Goal: Task Accomplishment & Management: Manage account settings

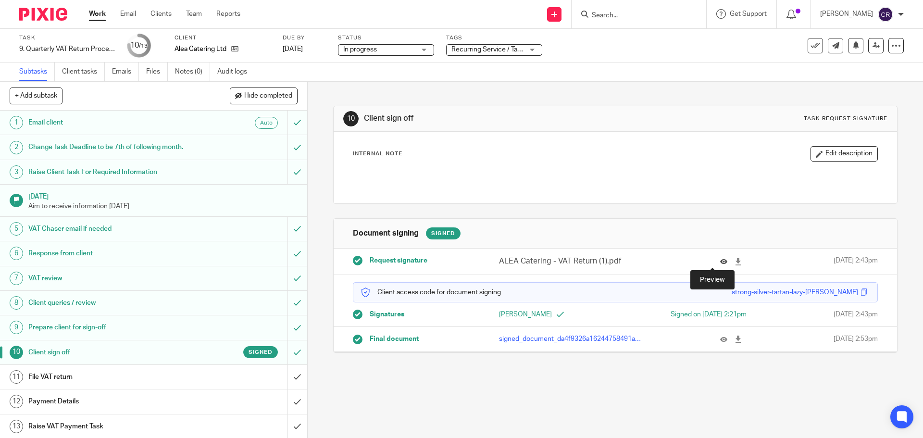
click at [720, 259] on icon at bounding box center [723, 261] width 7 height 7
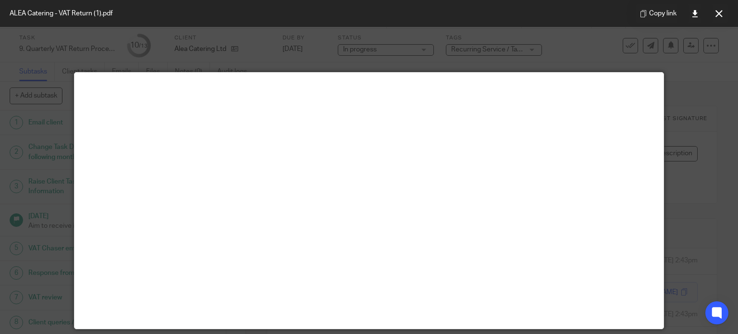
drag, startPoint x: 716, startPoint y: 5, endPoint x: 707, endPoint y: 10, distance: 10.1
click at [716, 5] on button at bounding box center [718, 13] width 19 height 19
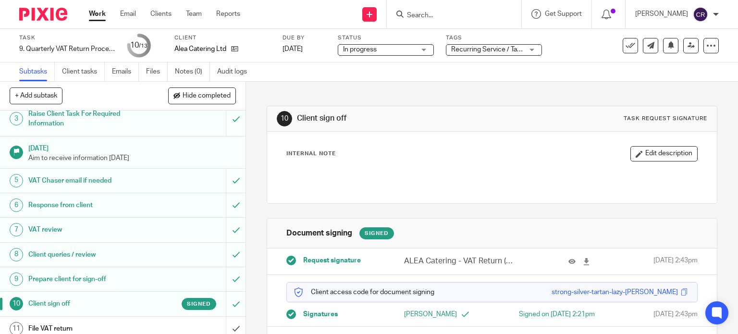
scroll to position [123, 0]
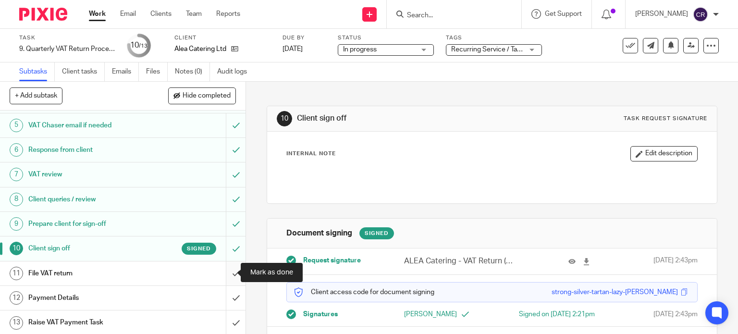
click at [227, 274] on input "submit" at bounding box center [123, 273] width 246 height 24
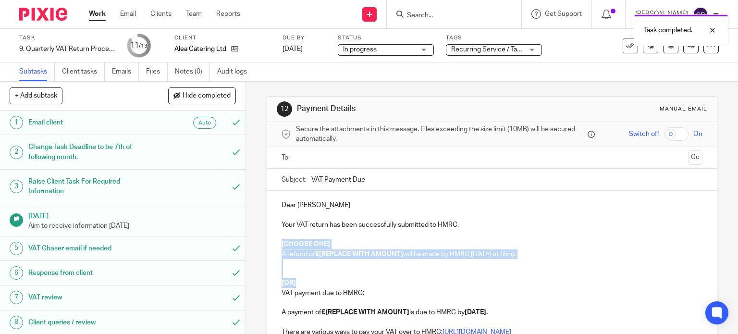
drag, startPoint x: 286, startPoint y: 285, endPoint x: 270, endPoint y: 240, distance: 48.5
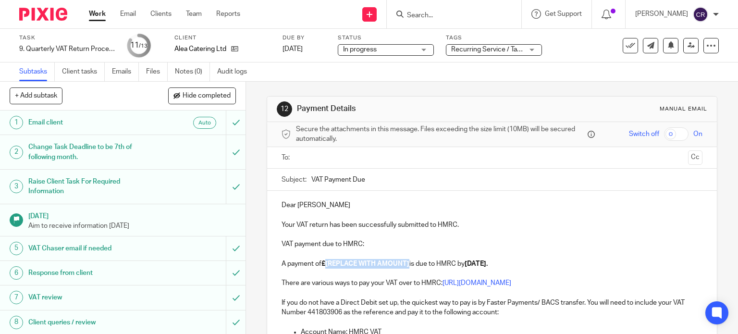
drag, startPoint x: 407, startPoint y: 263, endPoint x: 324, endPoint y: 265, distance: 83.6
click at [324, 265] on strong "£[REPLACE WITH AMOUNT]" at bounding box center [365, 263] width 88 height 7
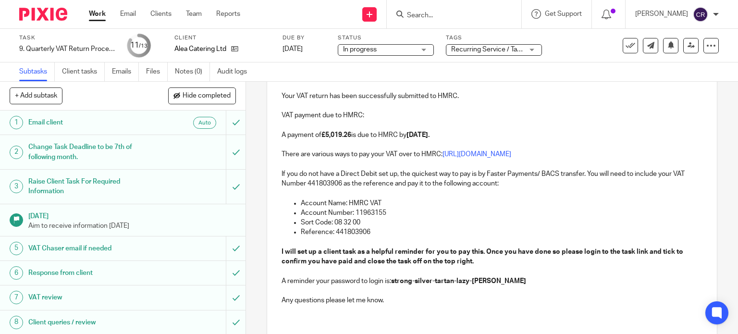
scroll to position [144, 0]
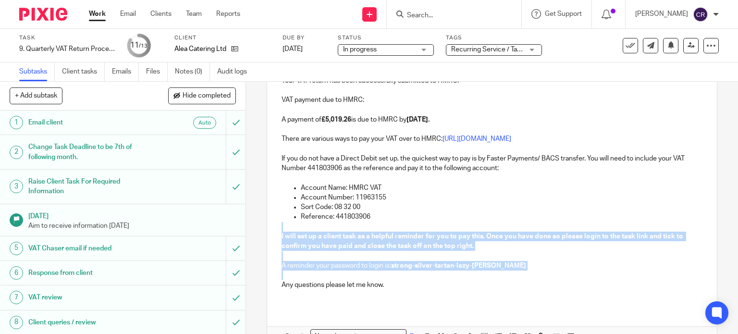
drag, startPoint x: 281, startPoint y: 275, endPoint x: 277, endPoint y: 227, distance: 48.6
click at [277, 227] on div "Dear Adam Your VAT return has been successfully submitted to HMRC. VAT payment …" at bounding box center [492, 177] width 450 height 260
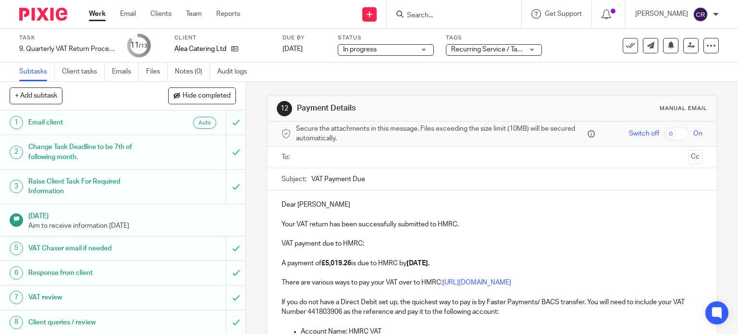
scroll to position [0, 0]
click at [359, 162] on input "text" at bounding box center [491, 157] width 385 height 11
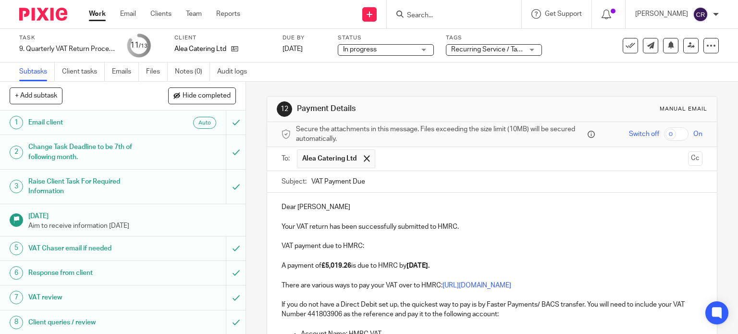
scroll to position [155, 0]
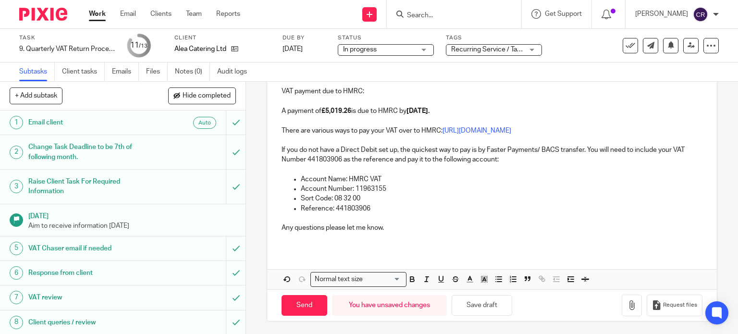
click at [338, 289] on div "Send You have unsaved changes Save draft Request files" at bounding box center [492, 305] width 450 height 32
click at [303, 297] on input "Send" at bounding box center [305, 305] width 46 height 21
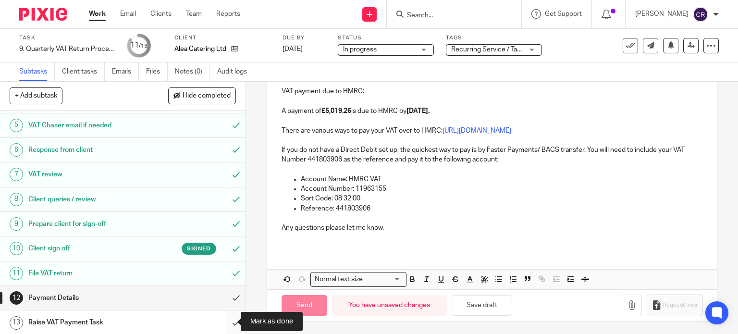
type input "Sent"
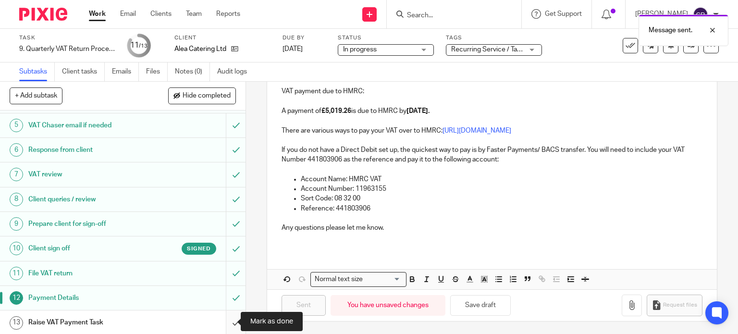
click at [228, 322] on input "submit" at bounding box center [123, 322] width 246 height 24
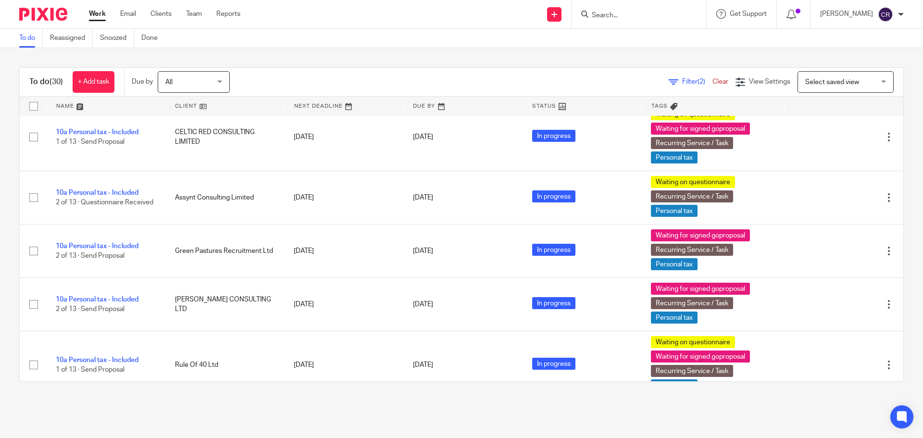
scroll to position [1297, 0]
click at [364, 12] on input "Search" at bounding box center [633, 16] width 86 height 9
type input "kib"
click at [364, 48] on link at bounding box center [659, 41] width 140 height 22
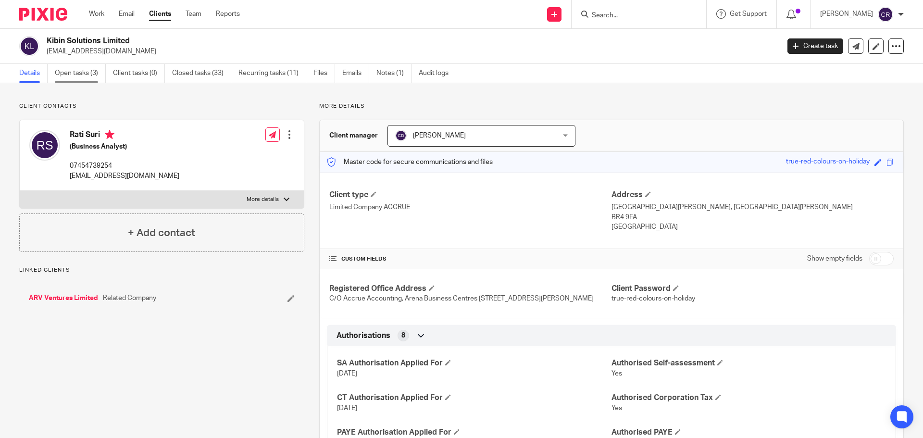
click at [67, 75] on link "Open tasks (3)" at bounding box center [80, 73] width 51 height 19
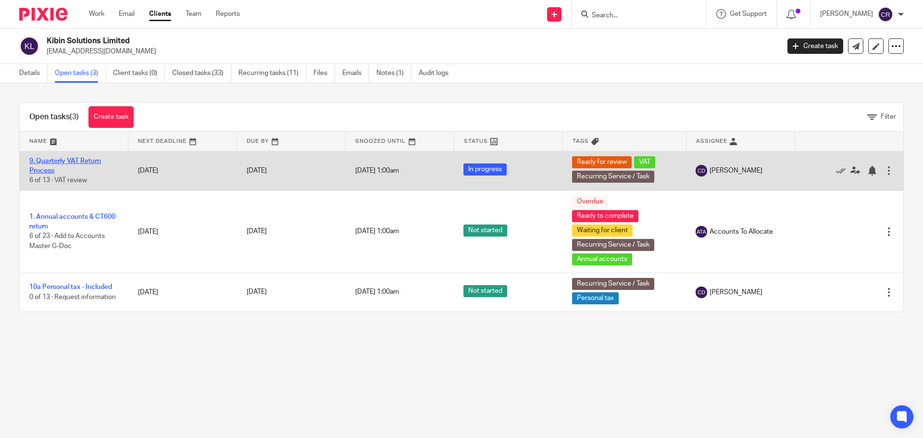
click at [78, 160] on link "9. Quarterly VAT Return Process" at bounding box center [65, 166] width 72 height 16
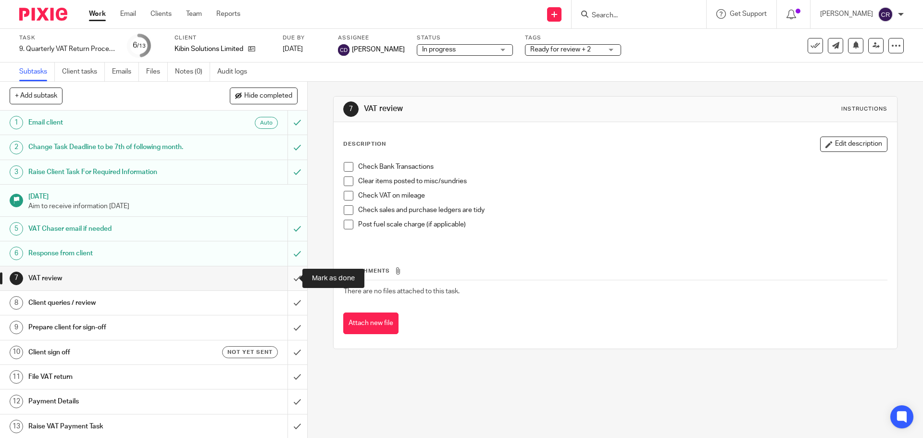
click at [285, 280] on input "submit" at bounding box center [153, 278] width 307 height 24
click at [286, 305] on input "submit" at bounding box center [153, 303] width 307 height 24
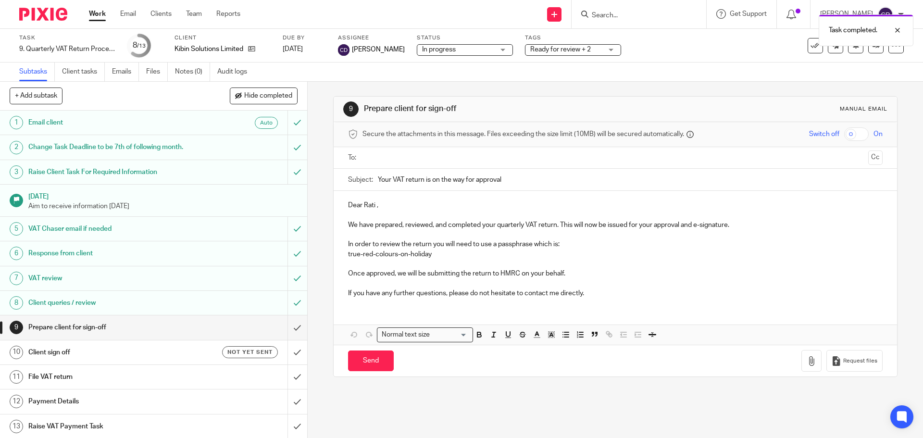
click at [424, 155] on input "text" at bounding box center [615, 157] width 498 height 11
click at [363, 368] on input "Send" at bounding box center [371, 363] width 46 height 21
click at [132, 354] on h1 "Client sign off" at bounding box center [111, 352] width 166 height 14
type input "Sent"
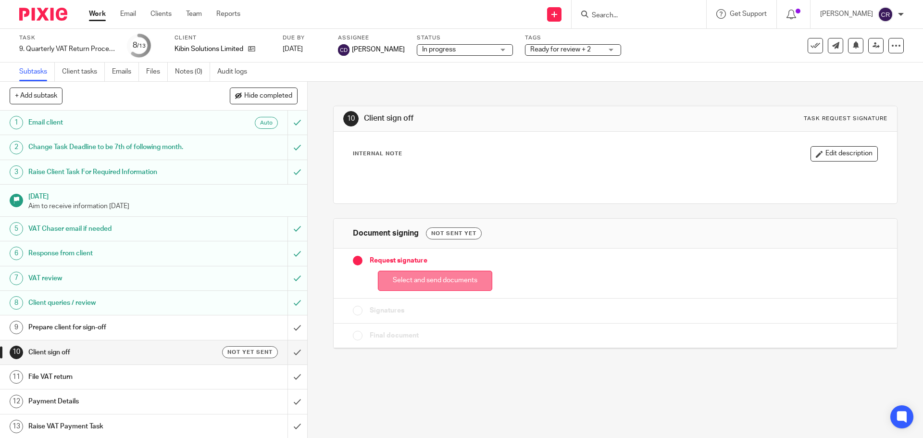
click at [453, 276] on button "Select and send documents" at bounding box center [435, 281] width 114 height 21
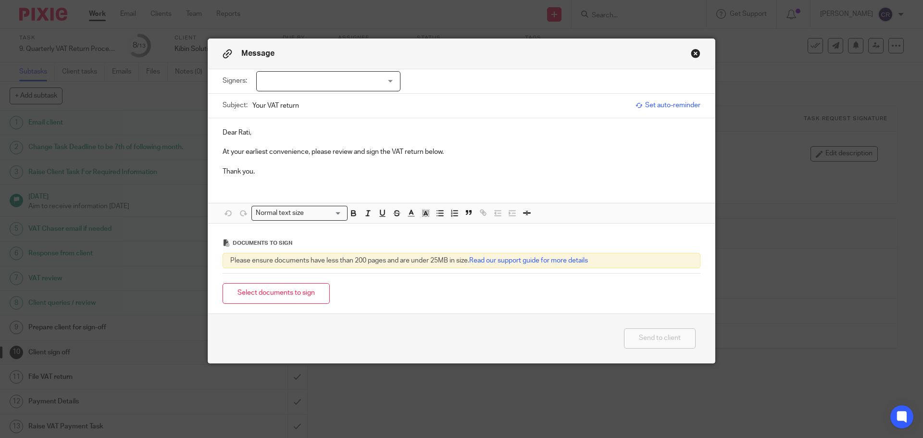
click at [329, 84] on div at bounding box center [328, 81] width 144 height 20
drag, startPoint x: 327, startPoint y: 99, endPoint x: 327, endPoint y: 130, distance: 31.2
click at [327, 99] on li "Rati Suri" at bounding box center [324, 101] width 143 height 20
checkbox input "true"
click at [287, 289] on button "Select documents to sign" at bounding box center [275, 293] width 107 height 21
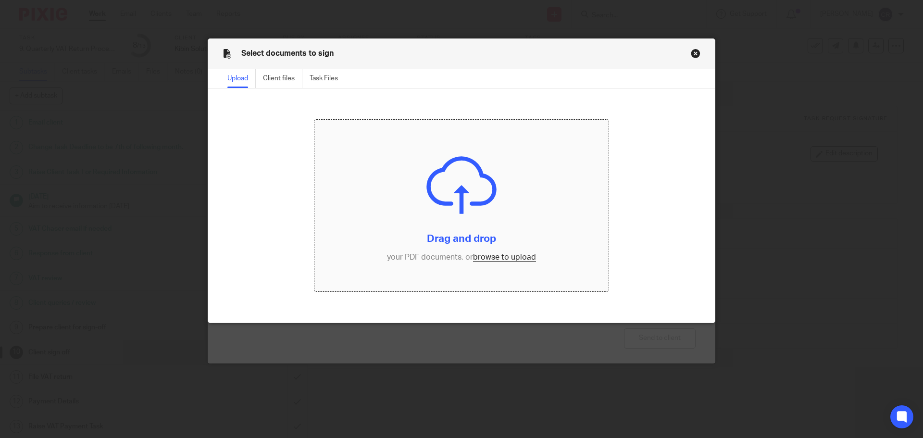
click at [394, 173] on input "file" at bounding box center [461, 206] width 295 height 172
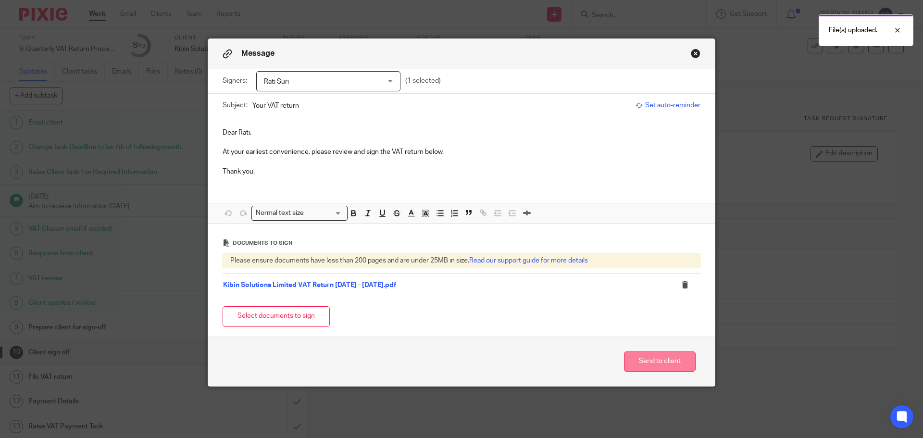
click at [654, 363] on button "Send to client" at bounding box center [660, 361] width 72 height 21
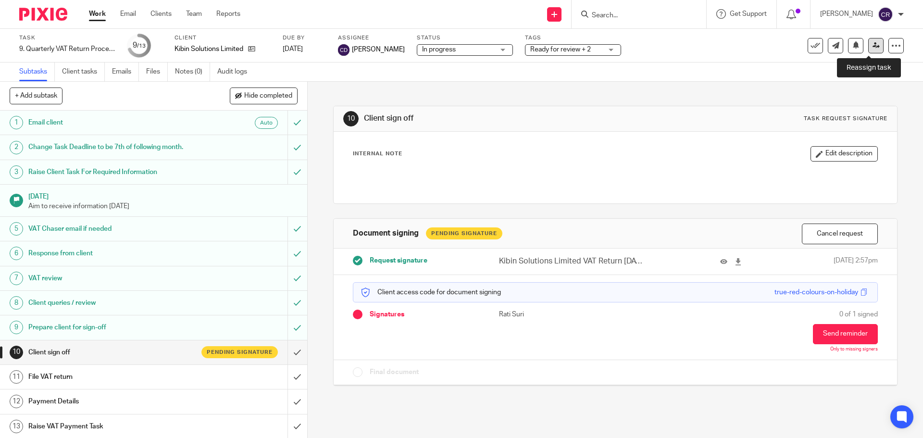
click at [872, 47] on icon at bounding box center [875, 45] width 7 height 7
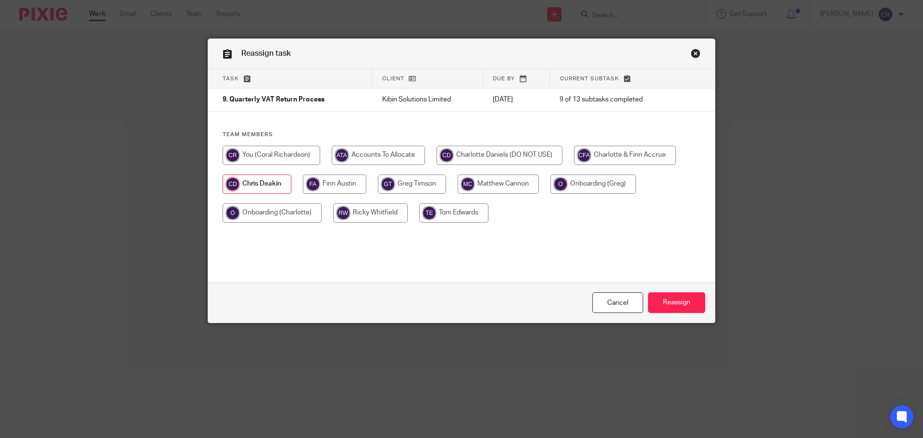
click at [252, 152] on input "radio" at bounding box center [271, 155] width 98 height 19
radio input "true"
click at [671, 306] on input "Reassign" at bounding box center [676, 302] width 57 height 21
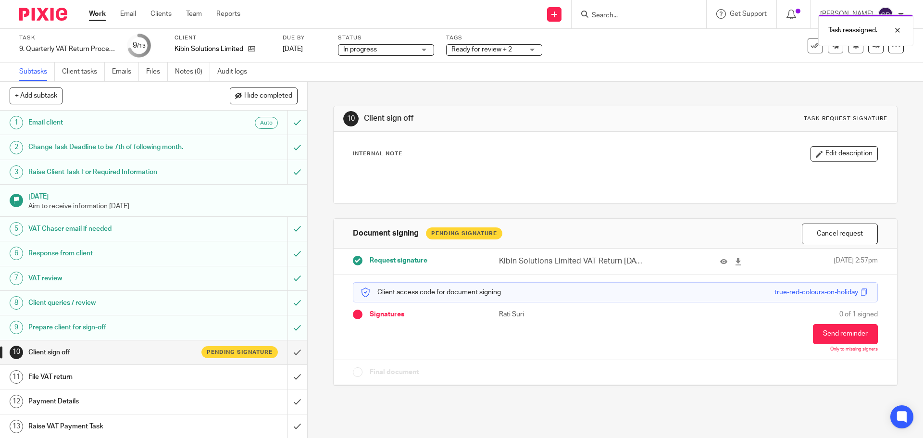
click at [483, 47] on span "Ready for review + 2" at bounding box center [481, 49] width 61 height 7
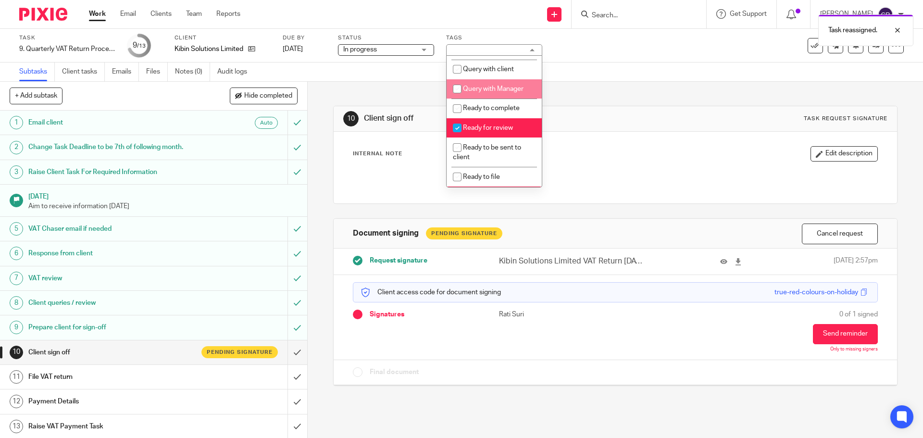
scroll to position [336, 0]
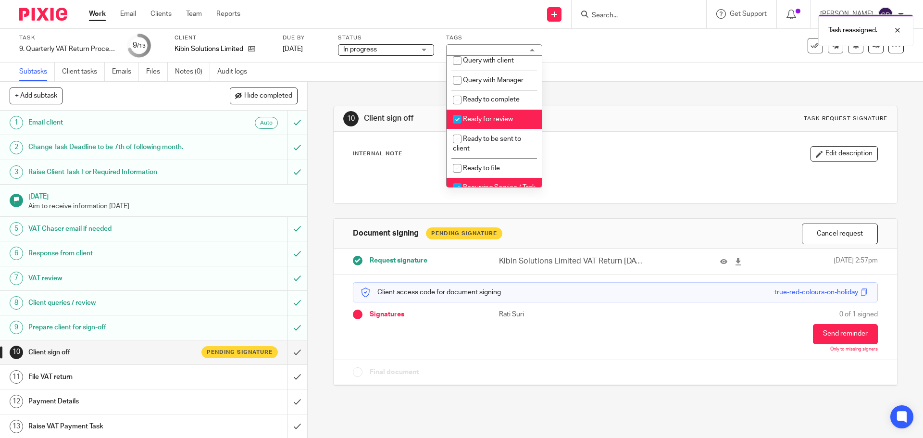
click at [490, 123] on span "Ready for review" at bounding box center [488, 119] width 50 height 7
checkbox input "false"
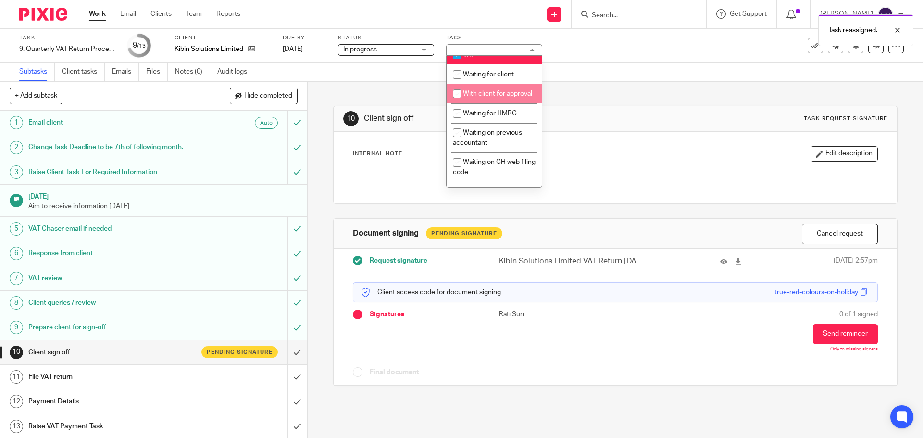
scroll to position [529, 0]
drag, startPoint x: 500, startPoint y: 124, endPoint x: 558, endPoint y: 130, distance: 58.4
click at [503, 103] on li "With client for approval" at bounding box center [493, 93] width 95 height 20
checkbox input "true"
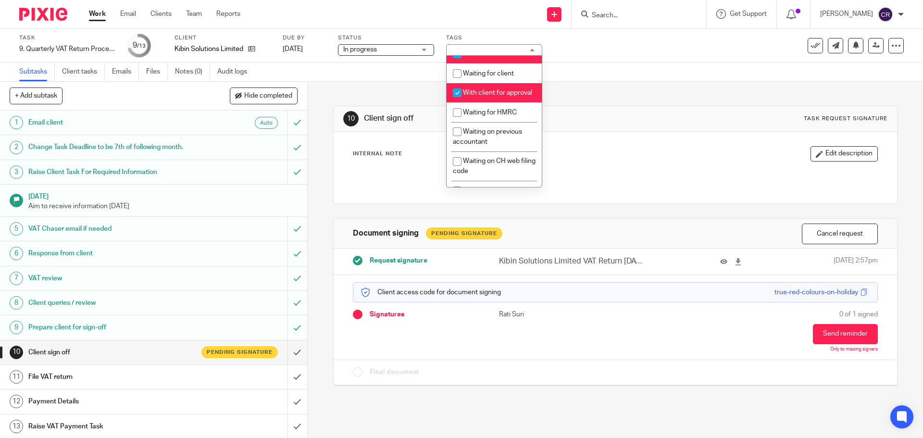
click at [573, 129] on div "10 Client sign off Task request signature" at bounding box center [614, 118] width 563 height 25
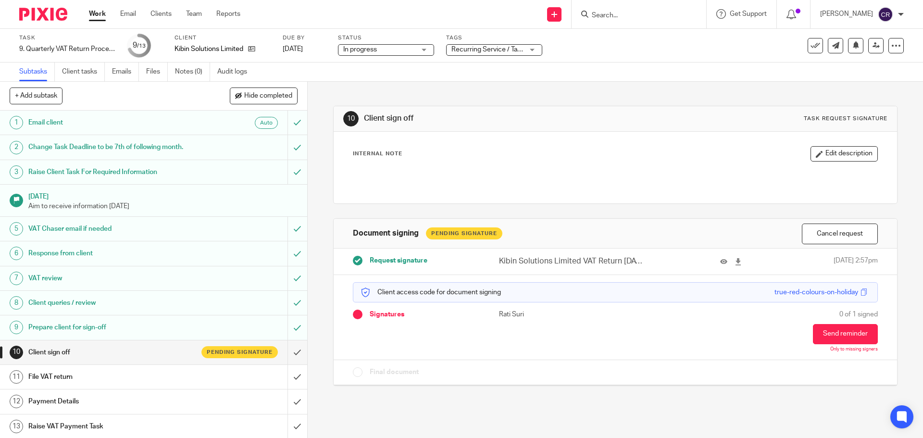
click at [96, 17] on link "Work" at bounding box center [97, 14] width 17 height 10
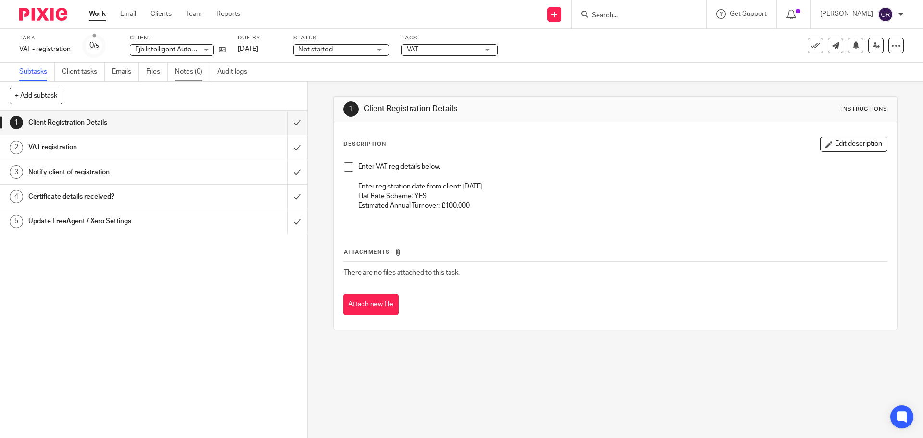
click at [180, 78] on link "Notes (0)" at bounding box center [192, 71] width 35 height 19
click at [284, 121] on input "submit" at bounding box center [153, 123] width 307 height 24
click at [289, 144] on input "submit" at bounding box center [153, 147] width 307 height 24
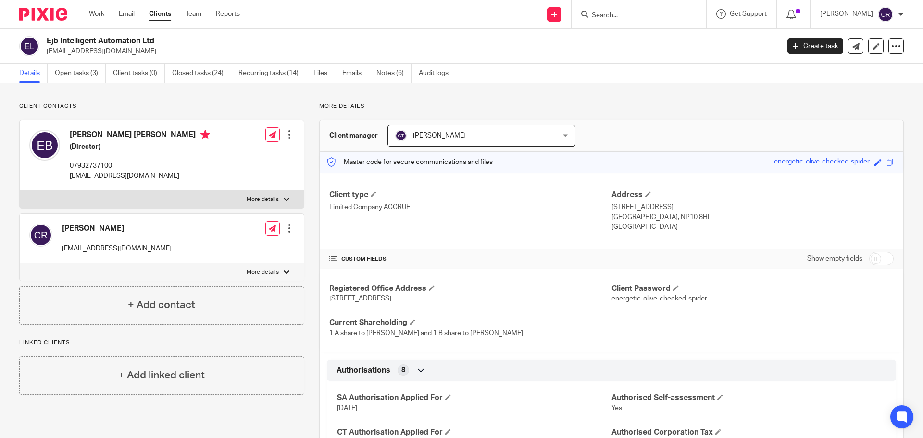
click at [174, 198] on label "More details" at bounding box center [162, 199] width 284 height 17
click at [20, 191] on input "More details" at bounding box center [19, 190] width 0 height 0
checkbox input "true"
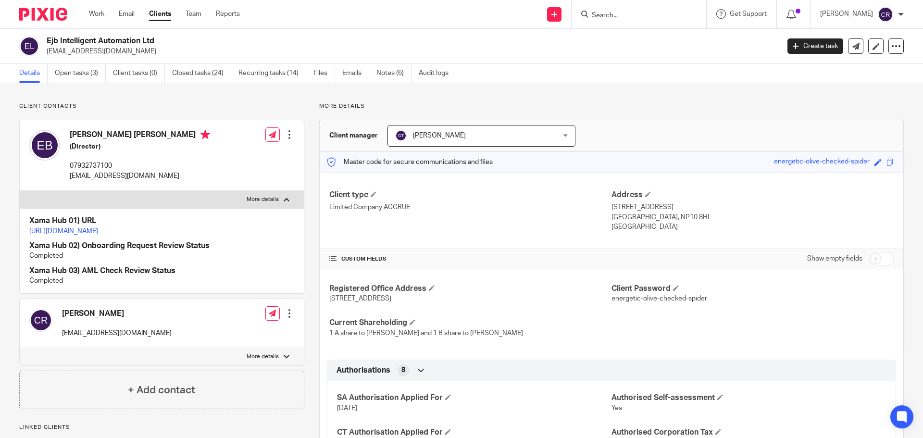
click at [76, 42] on h2 "Ejb Intelligent Automation Ltd" at bounding box center [337, 41] width 581 height 10
copy div "Ejb Intelligent Automation Ltd"
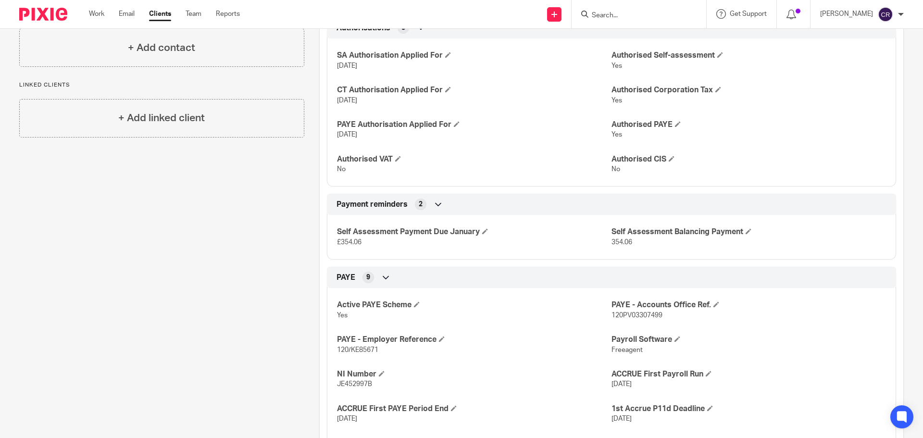
scroll to position [480, 0]
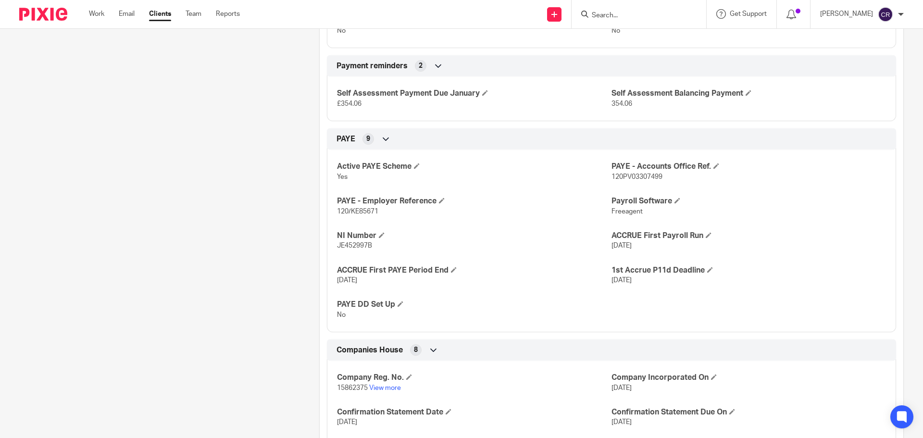
click at [354, 381] on h4 "Company Reg. No." at bounding box center [474, 377] width 274 height 10
click at [351, 386] on span "15862375" at bounding box center [352, 387] width 31 height 7
copy p "15862375"
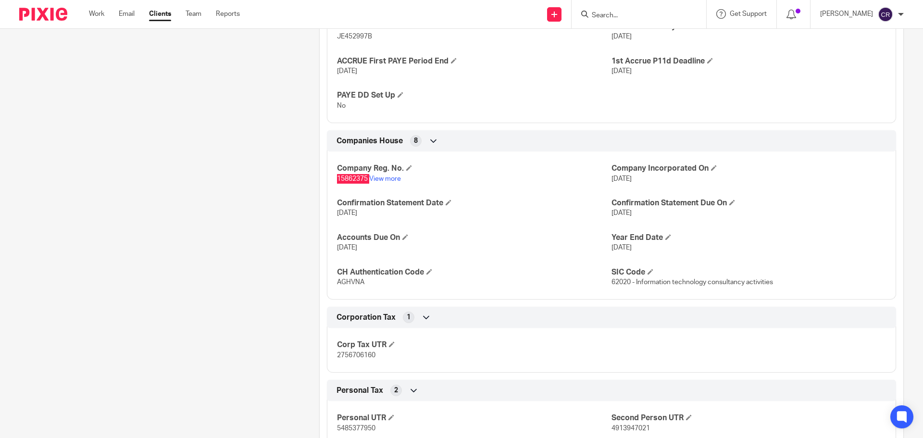
scroll to position [721, 0]
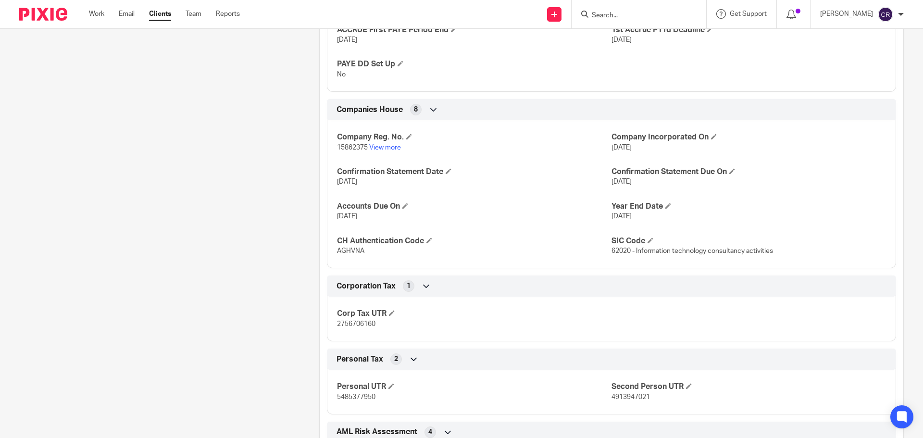
click at [362, 321] on span "2756706160" at bounding box center [356, 323] width 38 height 7
click at [363, 321] on span "2756706160" at bounding box center [356, 323] width 38 height 7
copy span "2756706160"
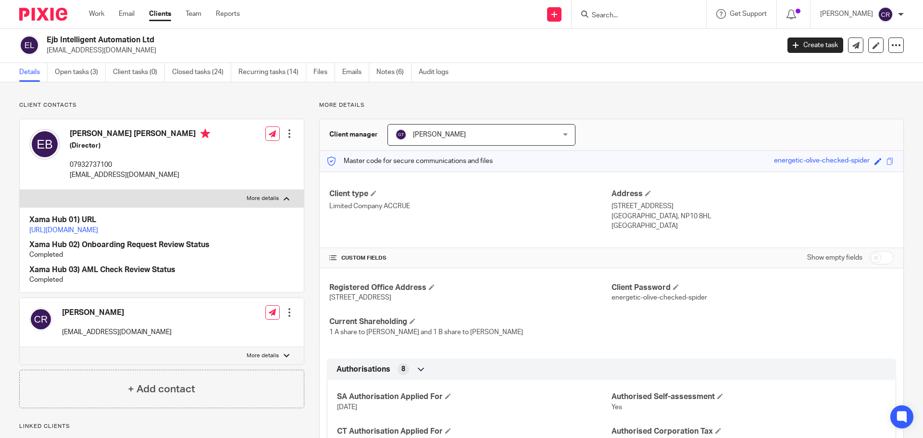
scroll to position [0, 0]
click at [197, 72] on link "Closed tasks (24)" at bounding box center [201, 73] width 59 height 19
click at [78, 137] on h4 "[PERSON_NAME] [PERSON_NAME]" at bounding box center [140, 136] width 140 height 12
copy h4 "[PERSON_NAME]"
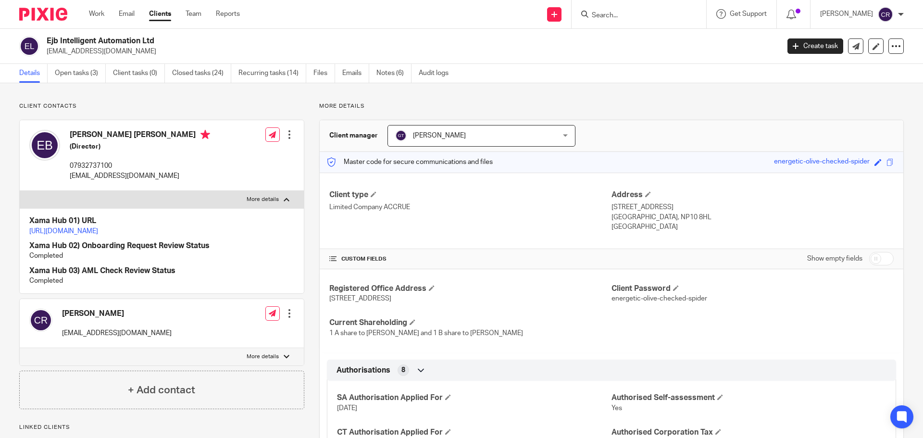
click at [127, 134] on h4 "[PERSON_NAME] [PERSON_NAME]" at bounding box center [140, 136] width 140 height 12
copy h4 "[PERSON_NAME]"
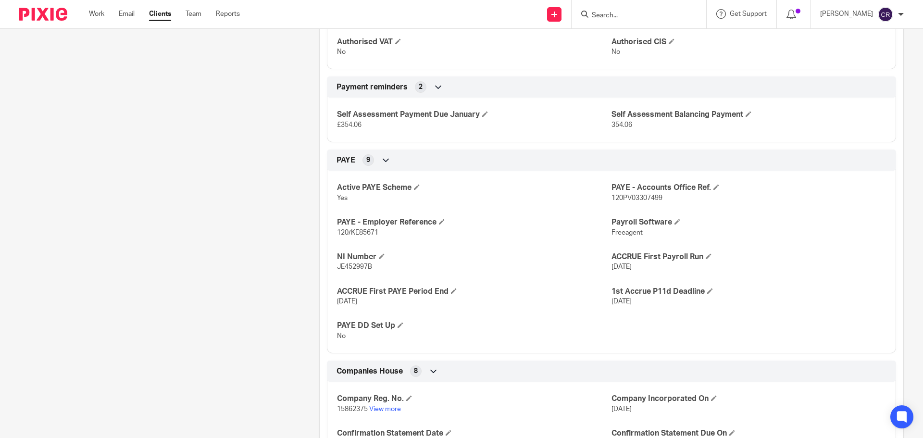
scroll to position [577, 0]
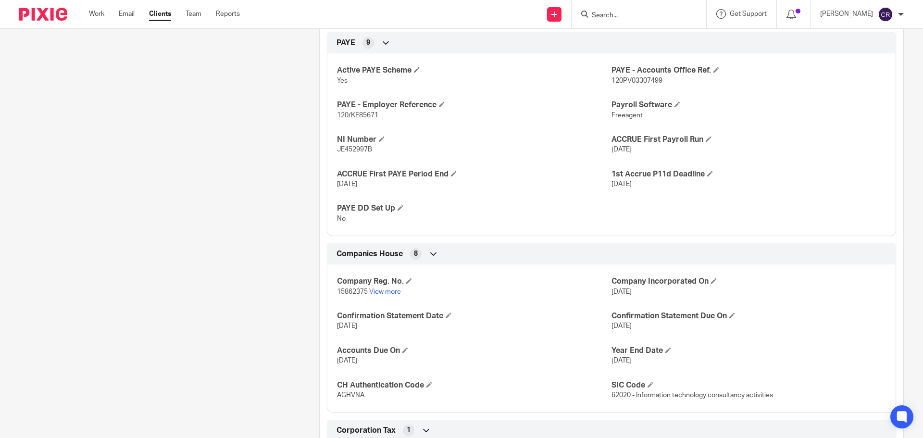
click at [347, 152] on span "JE452997B" at bounding box center [354, 149] width 35 height 7
copy span "JE452997B"
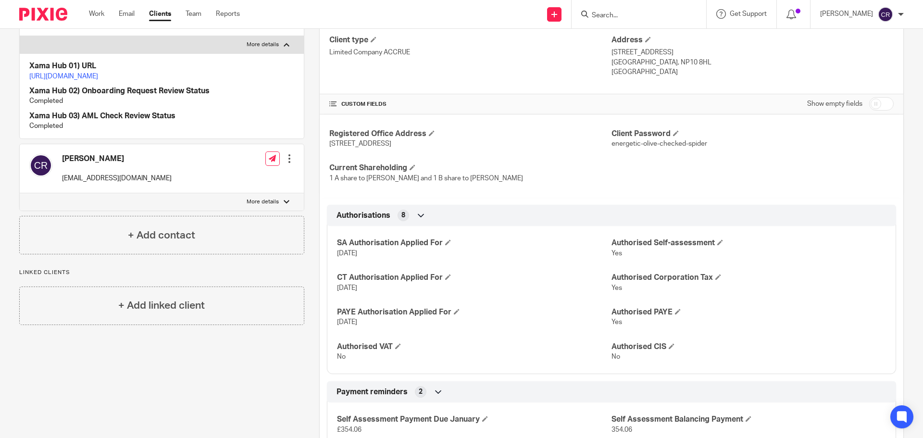
scroll to position [0, 0]
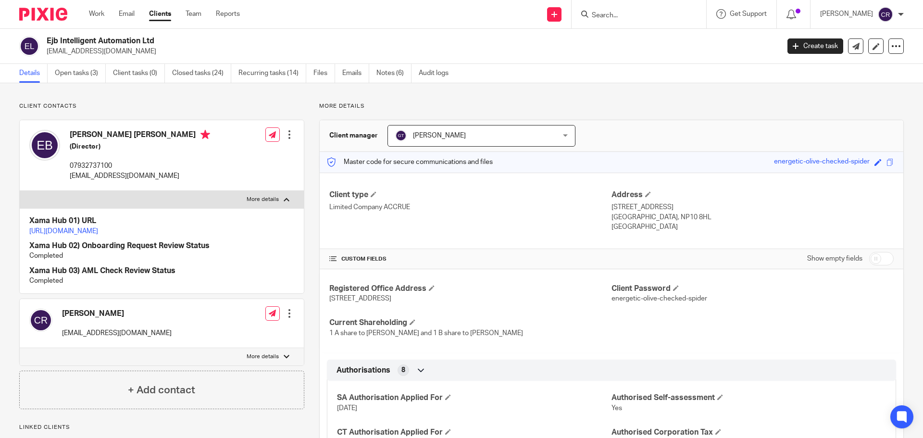
click at [94, 177] on p "[EMAIL_ADDRESS][DOMAIN_NAME]" at bounding box center [140, 176] width 140 height 10
copy div "[EMAIL_ADDRESS][DOMAIN_NAME]"
click at [89, 166] on p "07932737100" at bounding box center [140, 166] width 140 height 10
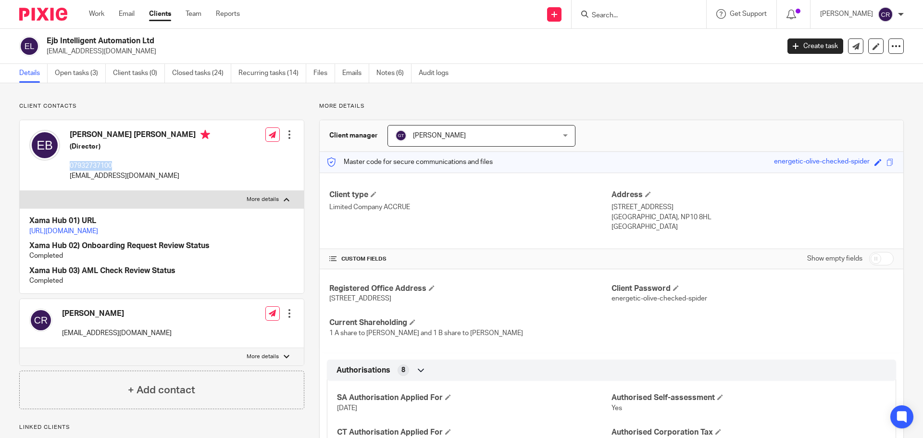
click at [89, 166] on p "07932737100" at bounding box center [140, 166] width 140 height 10
copy p "07932737100"
drag, startPoint x: 463, startPoint y: 301, endPoint x: 430, endPoint y: 299, distance: 33.7
click at [429, 299] on p "[STREET_ADDRESS]" at bounding box center [470, 299] width 282 height 10
click at [469, 303] on p "[STREET_ADDRESS]" at bounding box center [470, 299] width 282 height 10
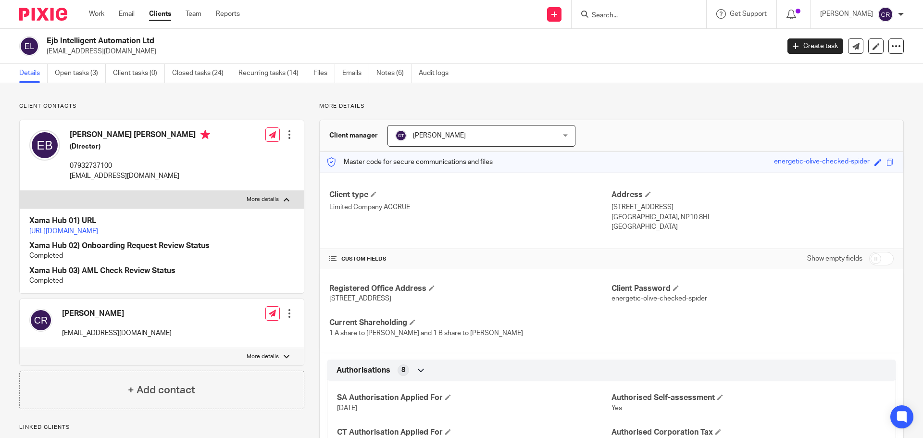
click at [391, 301] on span "[STREET_ADDRESS]" at bounding box center [360, 298] width 62 height 7
drag, startPoint x: 460, startPoint y: 297, endPoint x: 431, endPoint y: 299, distance: 28.9
click at [391, 299] on span "[STREET_ADDRESS]" at bounding box center [360, 298] width 62 height 7
copy span "NP10 8HL"
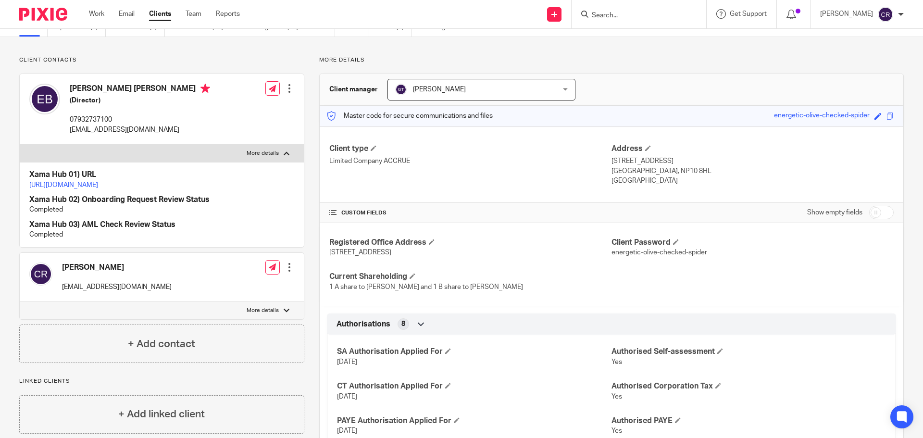
scroll to position [48, 0]
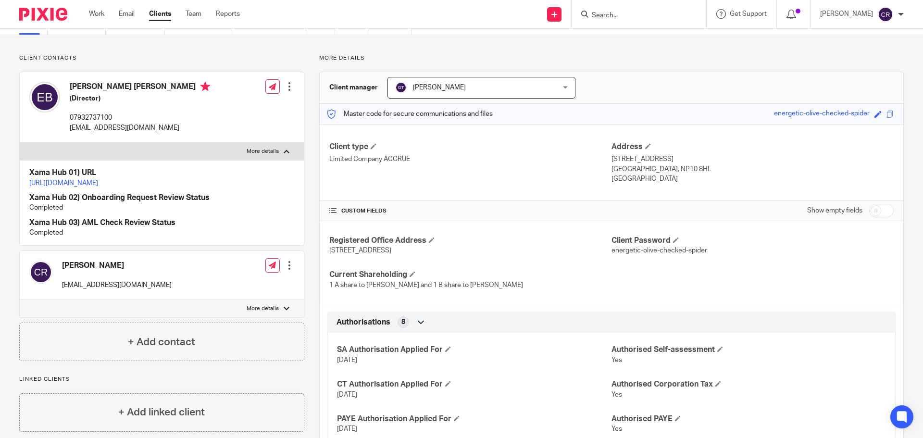
click at [83, 122] on p "07932737100" at bounding box center [140, 118] width 140 height 10
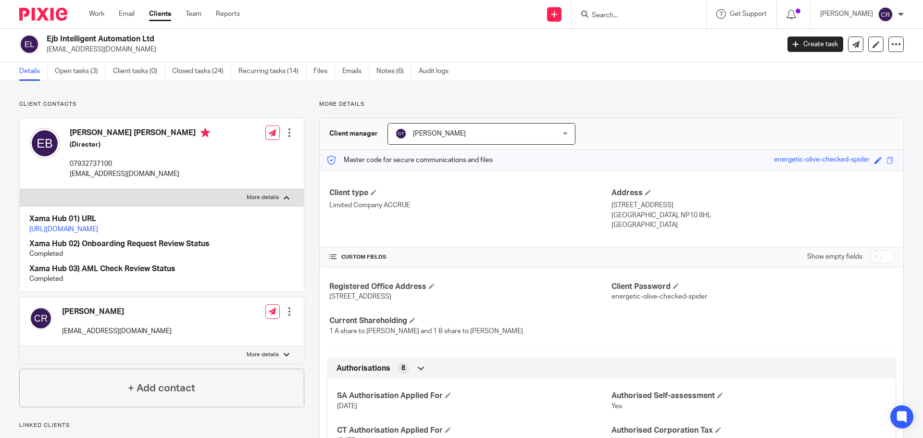
scroll to position [0, 0]
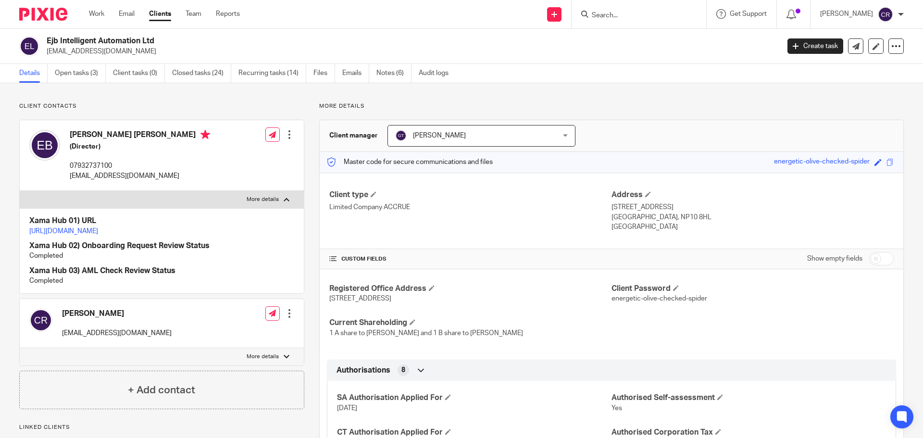
click at [91, 56] on p "[EMAIL_ADDRESS][DOMAIN_NAME]" at bounding box center [410, 52] width 726 height 10
click at [90, 56] on p "[EMAIL_ADDRESS][DOMAIN_NAME]" at bounding box center [410, 52] width 726 height 10
copy main "[EMAIL_ADDRESS][DOMAIN_NAME] Create task Update from Companies House Export dat…"
click at [86, 175] on p "[EMAIL_ADDRESS][DOMAIN_NAME]" at bounding box center [140, 176] width 140 height 10
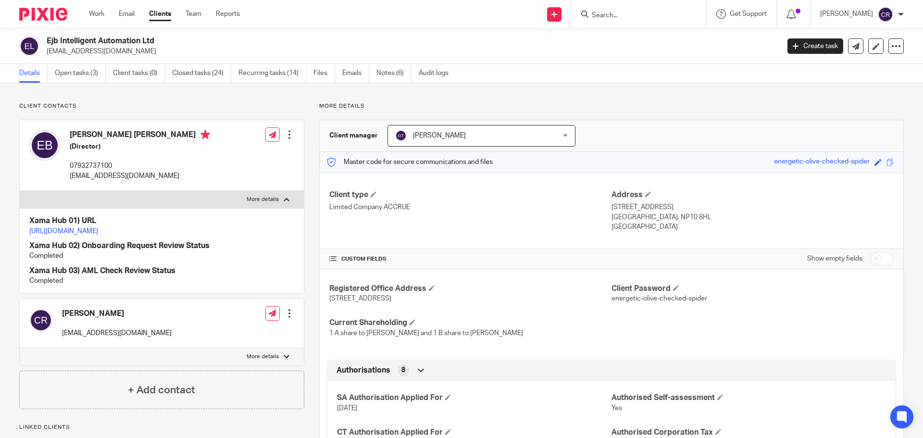
click at [86, 175] on p "[EMAIL_ADDRESS][DOMAIN_NAME]" at bounding box center [140, 176] width 140 height 10
click at [88, 166] on p "07932737100" at bounding box center [140, 166] width 140 height 10
copy p "07932737100"
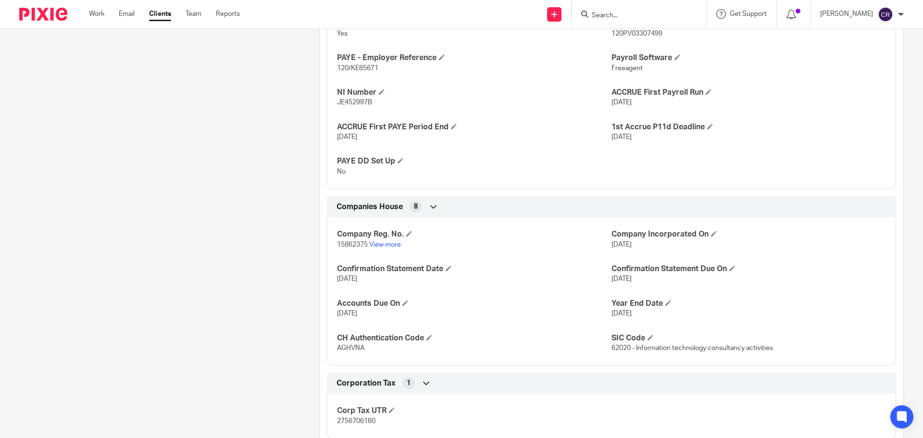
scroll to position [625, 0]
drag, startPoint x: 785, startPoint y: 346, endPoint x: 631, endPoint y: 352, distance: 153.4
click at [631, 352] on p "62020 - Information technology consultancy activities" at bounding box center [748, 347] width 274 height 10
copy span "Information technology consultancy activities"
click at [612, 343] on p "62020 - Information technology consultancy activities" at bounding box center [748, 347] width 274 height 10
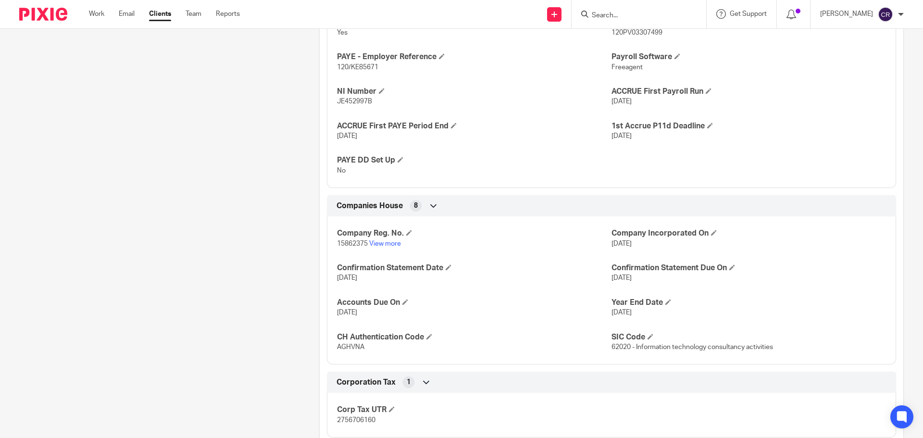
click at [611, 344] on span "62020 - Information technology consultancy activities" at bounding box center [691, 347] width 161 height 7
click at [612, 346] on span "62020 - Information technology consultancy activities" at bounding box center [691, 347] width 161 height 7
click at [613, 346] on span "62020 - Information technology consultancy activities" at bounding box center [691, 347] width 161 height 7
copy span "62020"
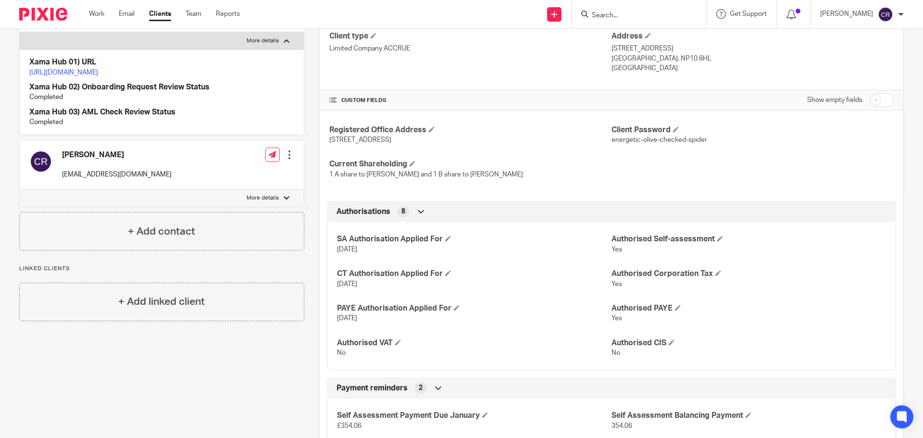
scroll to position [144, 0]
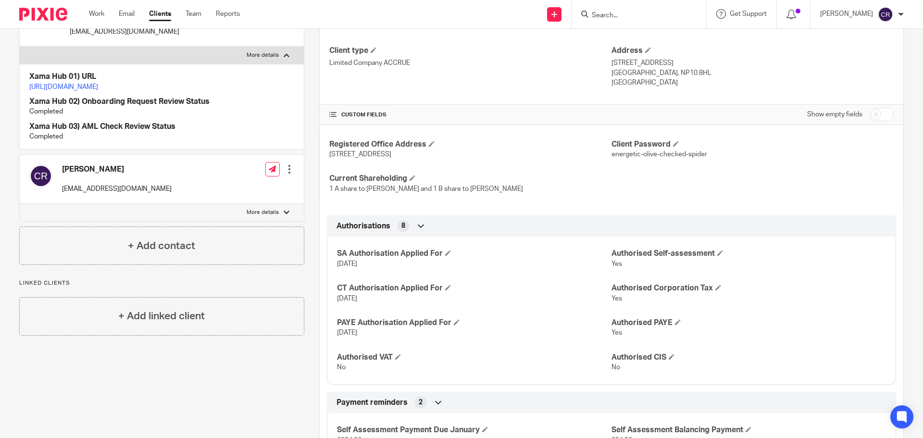
click at [873, 114] on input "checkbox" at bounding box center [881, 114] width 25 height 13
checkbox input "true"
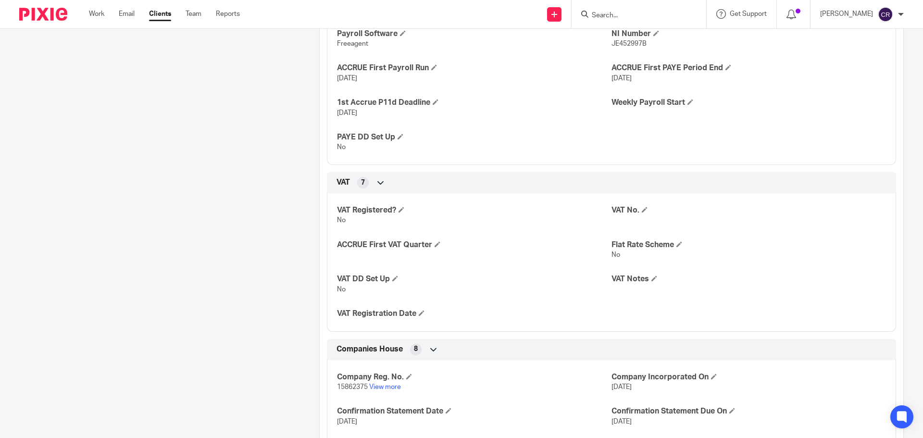
scroll to position [913, 0]
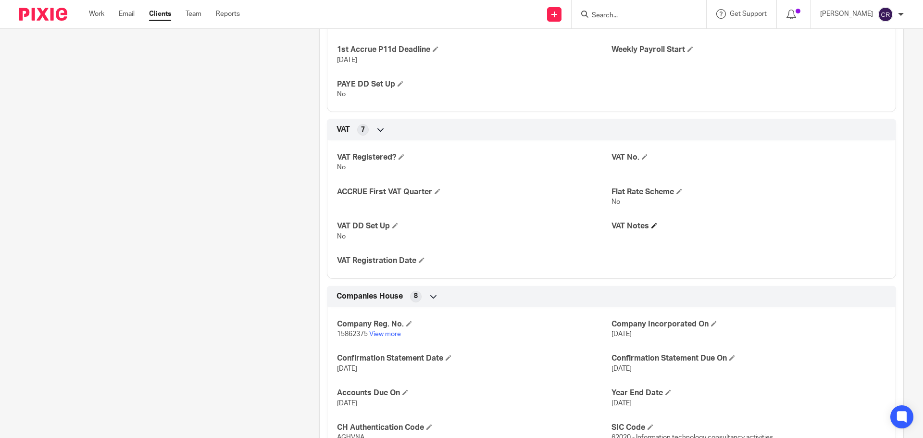
click at [657, 224] on h4 "VAT Notes" at bounding box center [748, 226] width 274 height 10
click at [651, 226] on span at bounding box center [654, 225] width 6 height 6
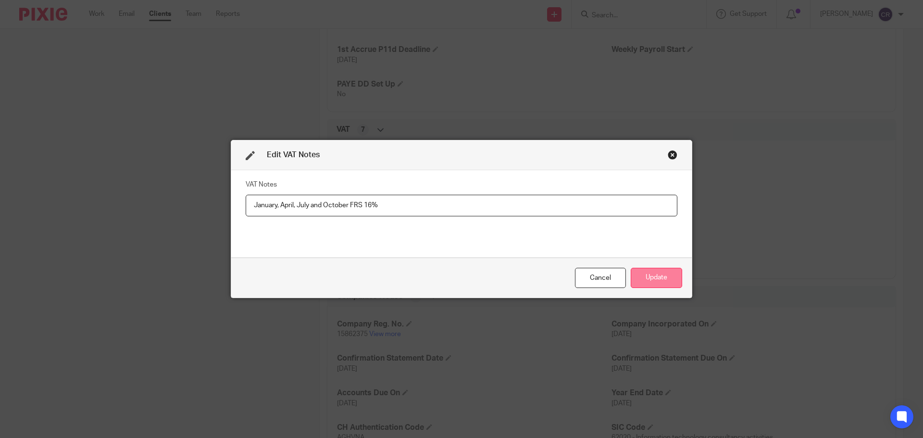
type input "January, April, July and October FRS 16%"
click at [648, 271] on button "Update" at bounding box center [655, 278] width 51 height 21
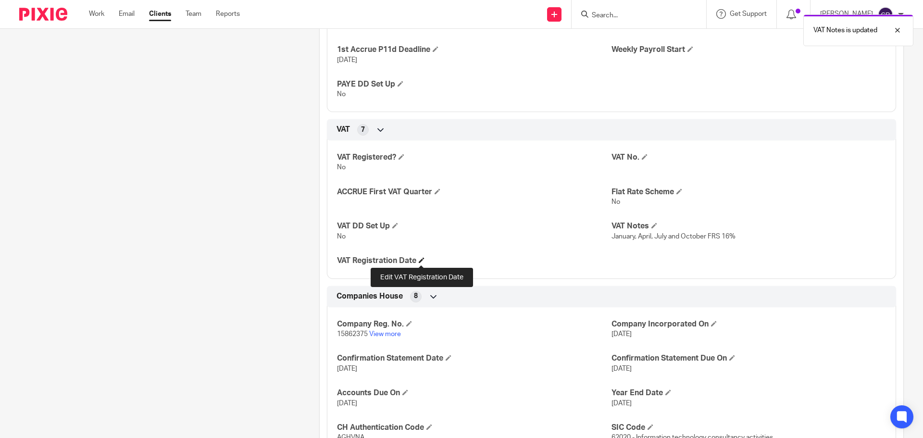
click at [421, 261] on span at bounding box center [421, 260] width 6 height 6
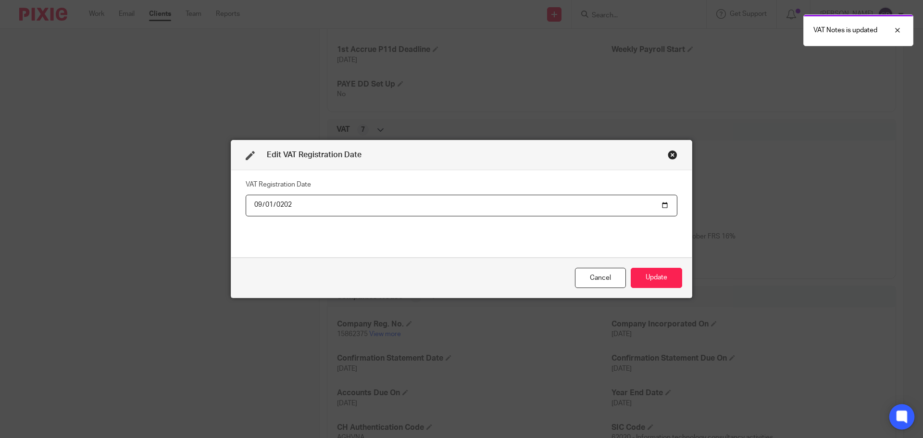
type input "2025-09-01"
click at [630, 268] on button "Update" at bounding box center [655, 278] width 51 height 21
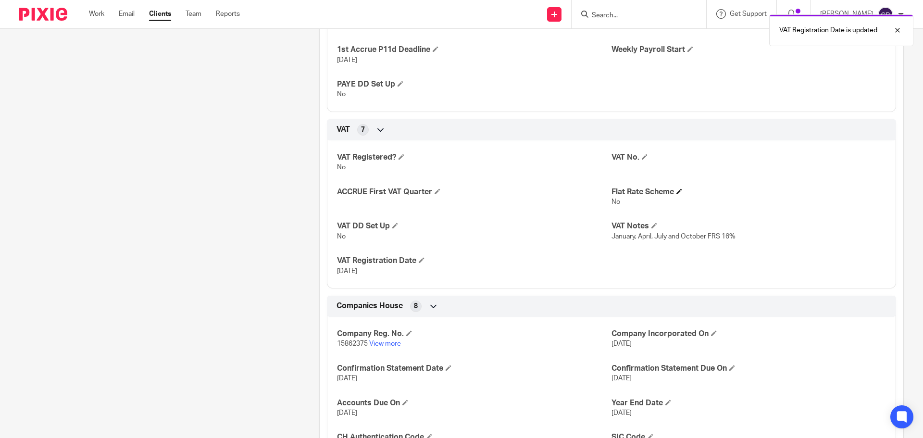
click at [674, 195] on h4 "Flat Rate Scheme" at bounding box center [748, 192] width 274 height 10
click at [676, 191] on span at bounding box center [679, 191] width 6 height 6
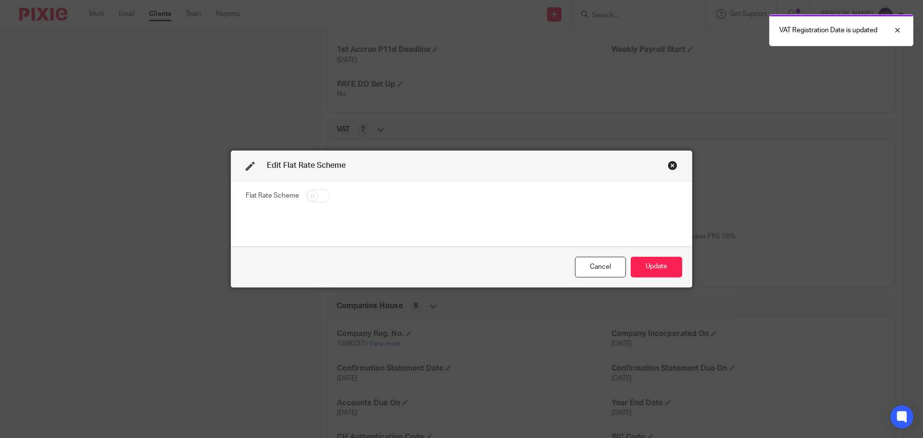
click at [318, 196] on input "checkbox" at bounding box center [318, 195] width 25 height 13
checkbox input "true"
click at [669, 267] on button "Update" at bounding box center [655, 267] width 51 height 21
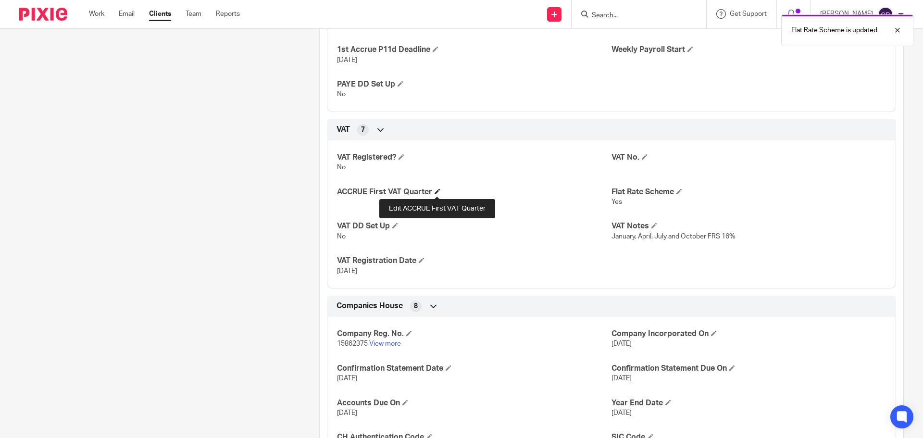
click at [439, 191] on span at bounding box center [437, 191] width 6 height 6
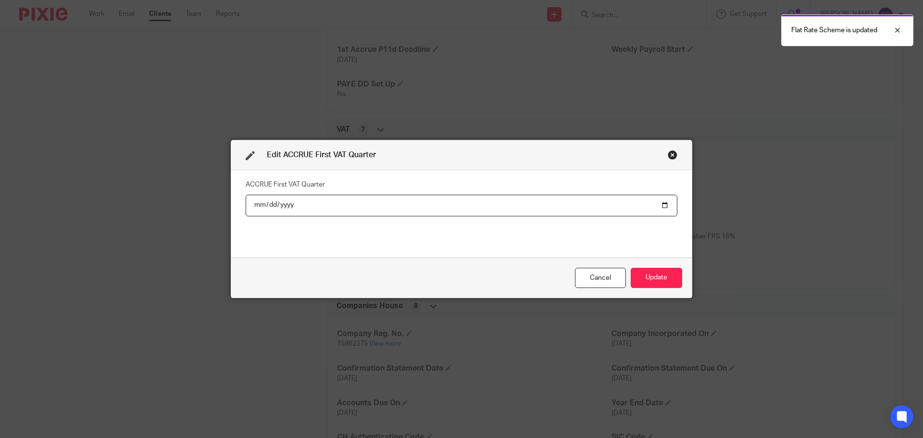
drag, startPoint x: 664, startPoint y: 206, endPoint x: 610, endPoint y: 212, distance: 54.6
click at [664, 206] on input "date" at bounding box center [461, 206] width 431 height 22
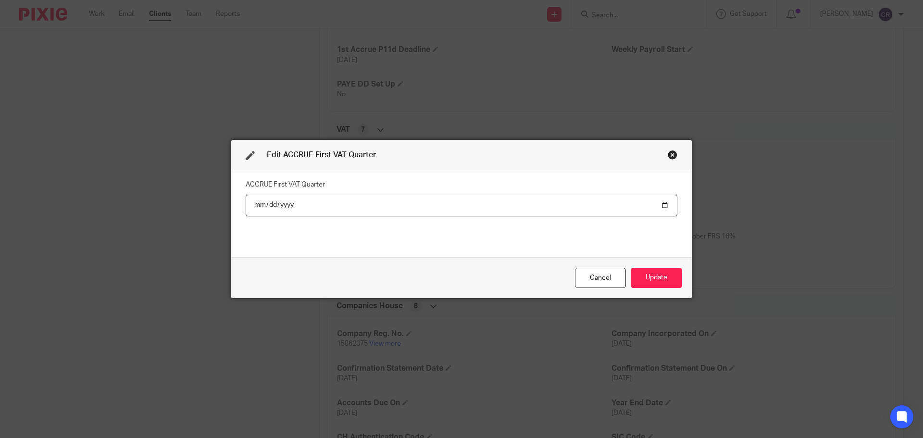
type input "2025-10-31"
click at [645, 281] on button "Update" at bounding box center [655, 278] width 51 height 21
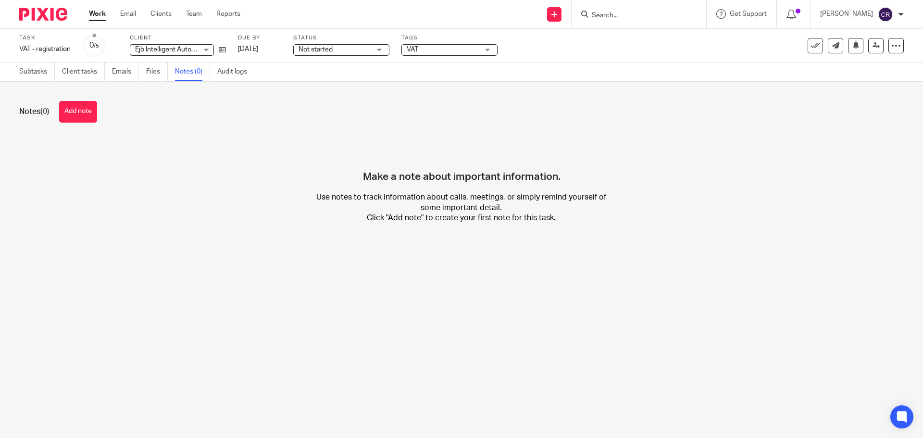
click at [77, 116] on button "Add note" at bounding box center [78, 112] width 38 height 22
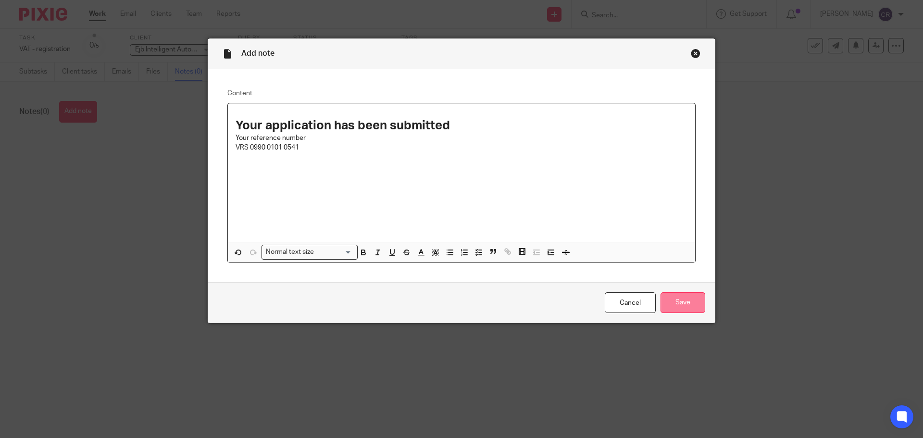
click at [693, 311] on input "Save" at bounding box center [682, 302] width 45 height 21
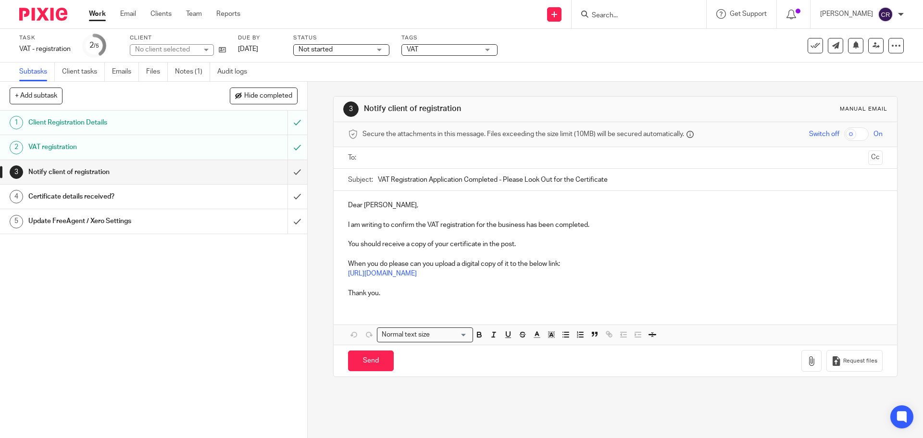
drag, startPoint x: 390, startPoint y: 153, endPoint x: 414, endPoint y: 166, distance: 26.9
click at [390, 153] on input "text" at bounding box center [615, 157] width 498 height 11
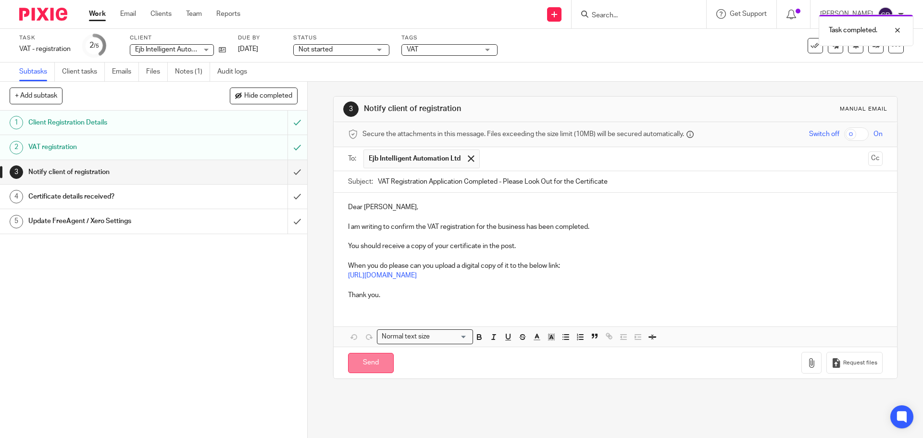
click at [362, 357] on input "Send" at bounding box center [371, 363] width 46 height 21
click at [362, 52] on span "Not started" at bounding box center [334, 50] width 72 height 10
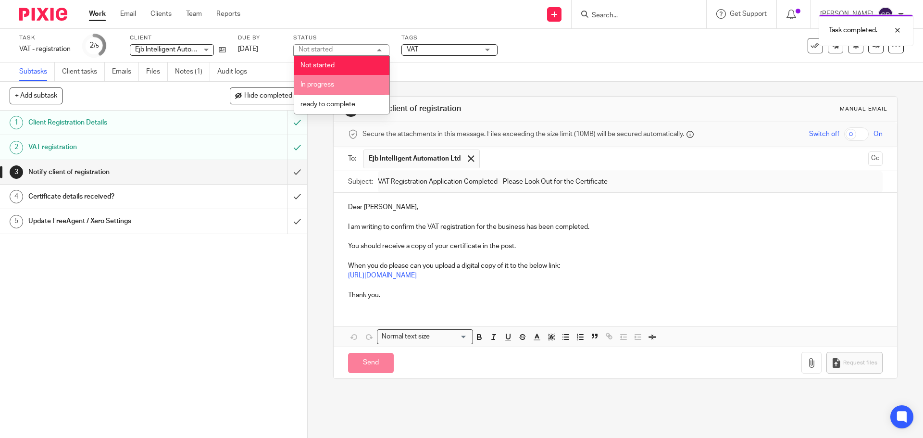
type input "Sent"
click at [350, 79] on li "In progress" at bounding box center [341, 85] width 95 height 20
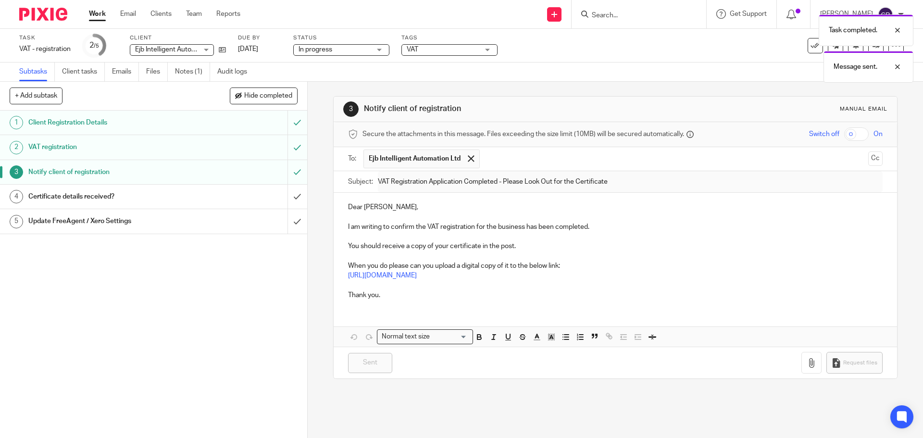
drag, startPoint x: 428, startPoint y: 43, endPoint x: 436, endPoint y: 56, distance: 15.3
click at [430, 45] on div "Tags VAT Admin Tasks Advisory / Proactive Annual accounts Bookkeeping Bookkeepi…" at bounding box center [449, 45] width 96 height 23
click at [437, 56] on div "Tags VAT Admin Tasks Advisory / Proactive Annual accounts Bookkeeping Bookkeepi…" at bounding box center [449, 45] width 96 height 23
click at [440, 56] on div "Tags VAT Admin Tasks Advisory / Proactive Annual accounts Bookkeeping Bookkeepi…" at bounding box center [449, 45] width 96 height 23
click at [445, 51] on span "VAT" at bounding box center [442, 50] width 72 height 10
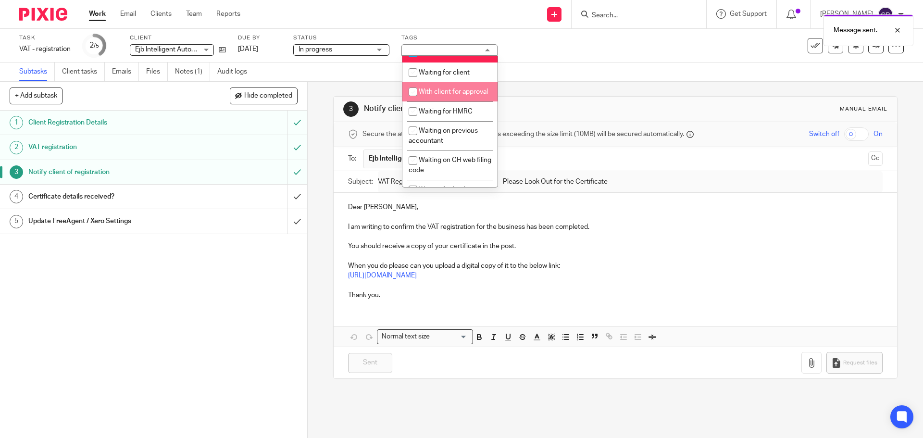
scroll to position [529, 0]
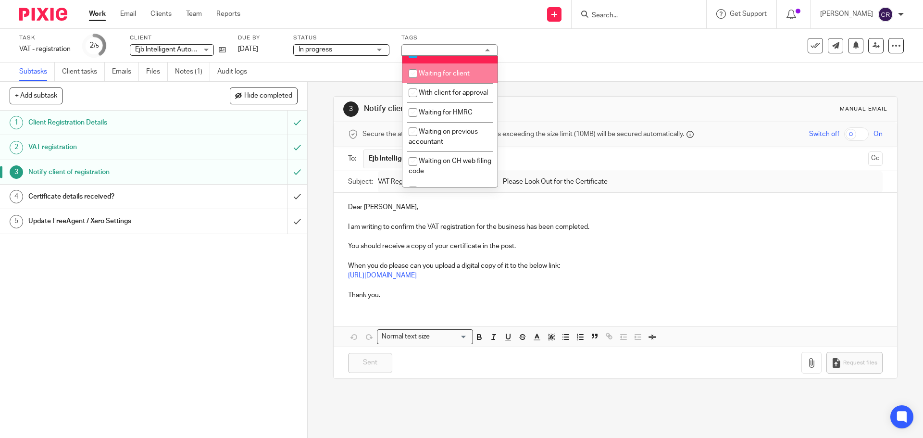
click at [456, 83] on li "Waiting for client" at bounding box center [449, 73] width 95 height 20
checkbox input "true"
click at [447, 122] on li "Waiting for HMRC" at bounding box center [449, 112] width 95 height 20
checkbox input "true"
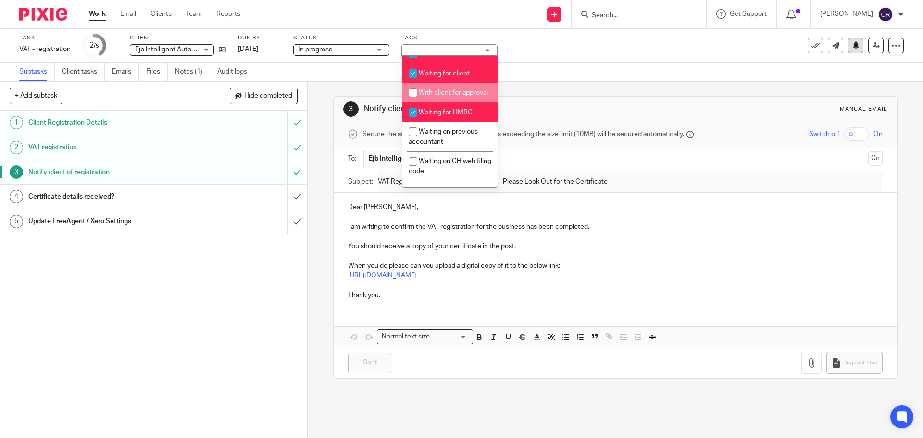
click at [852, 48] on icon at bounding box center [855, 44] width 7 height 7
